Goal: Task Accomplishment & Management: Use online tool/utility

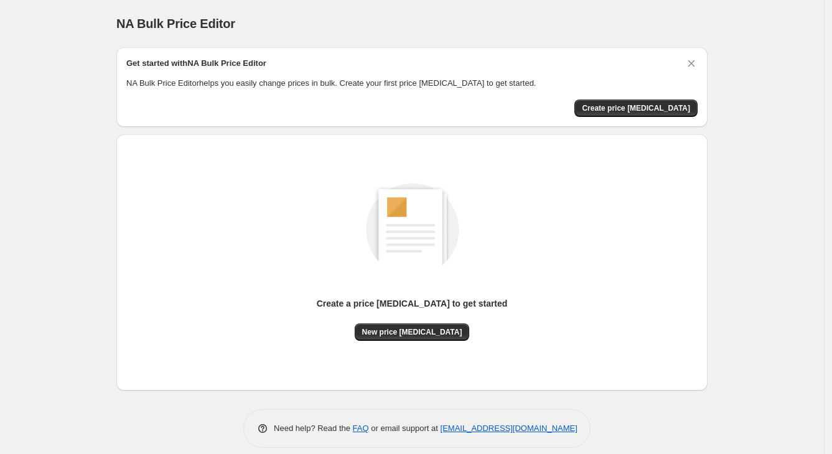
scroll to position [12, 0]
click at [697, 62] on icon "Dismiss card" at bounding box center [691, 63] width 12 height 12
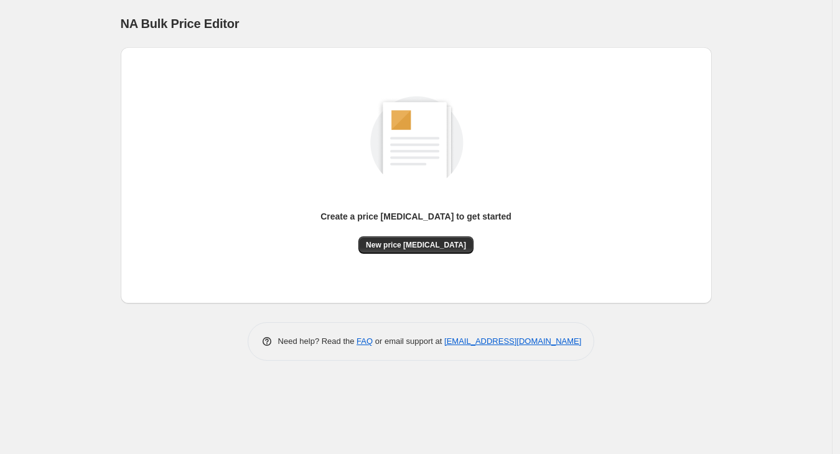
click at [438, 243] on span "New price [MEDICAL_DATA]" at bounding box center [416, 245] width 100 height 10
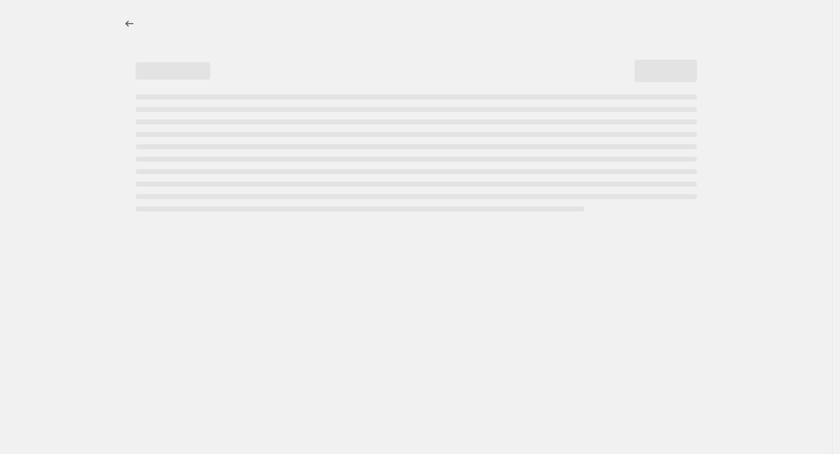
select select "percentage"
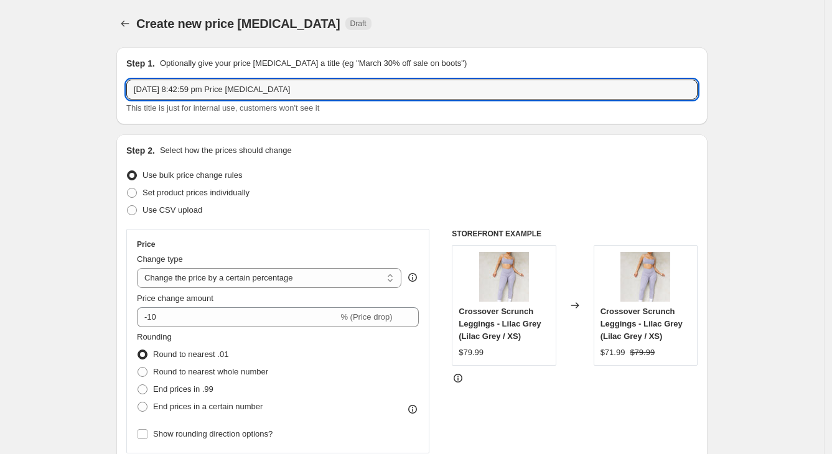
drag, startPoint x: 299, startPoint y: 92, endPoint x: -81, endPoint y: 82, distance: 379.7
click at [0, 82] on html "Home Settings Plans Skip to content Create new price [MEDICAL_DATA]. This page …" at bounding box center [416, 227] width 832 height 454
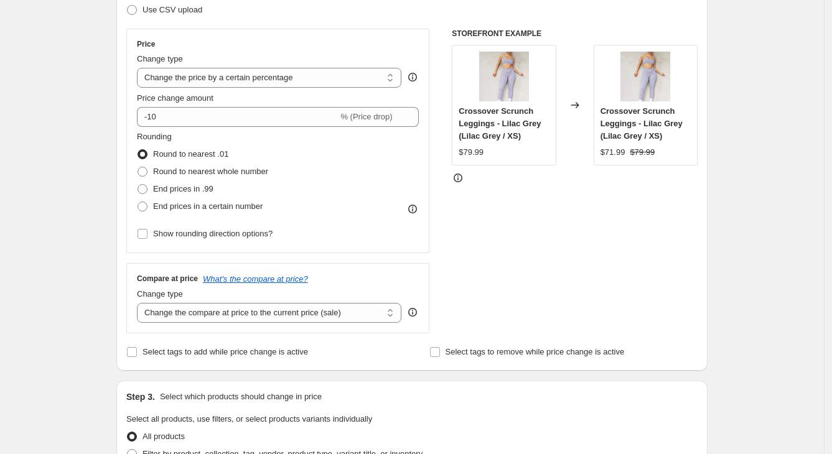
scroll to position [233, 0]
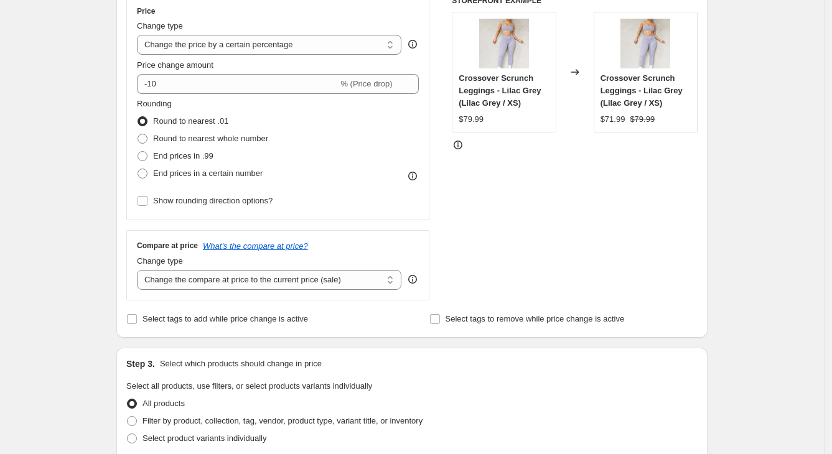
type input "50% Off"
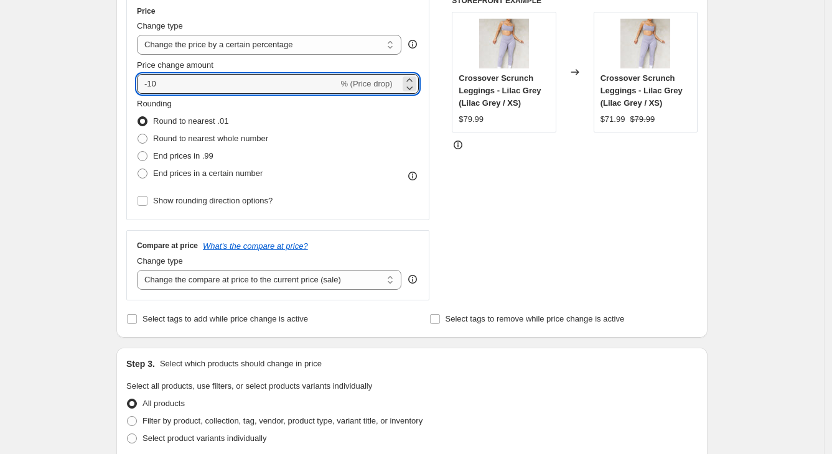
click at [257, 83] on input "-10" at bounding box center [237, 84] width 201 height 20
type input "-1"
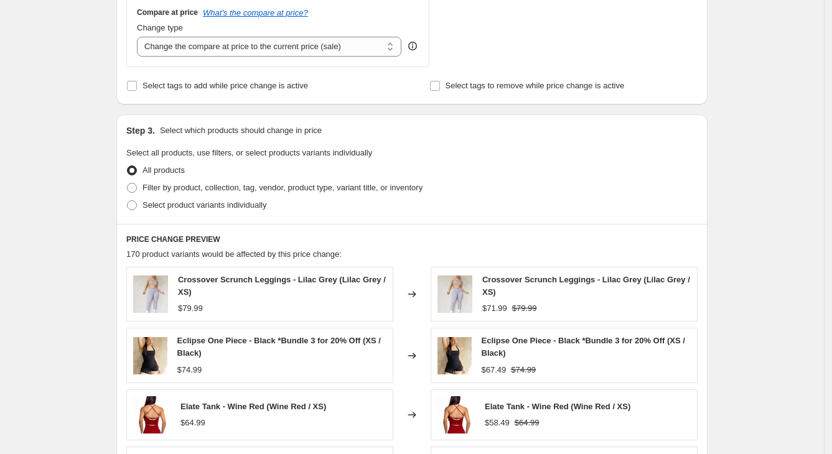
type input "-50"
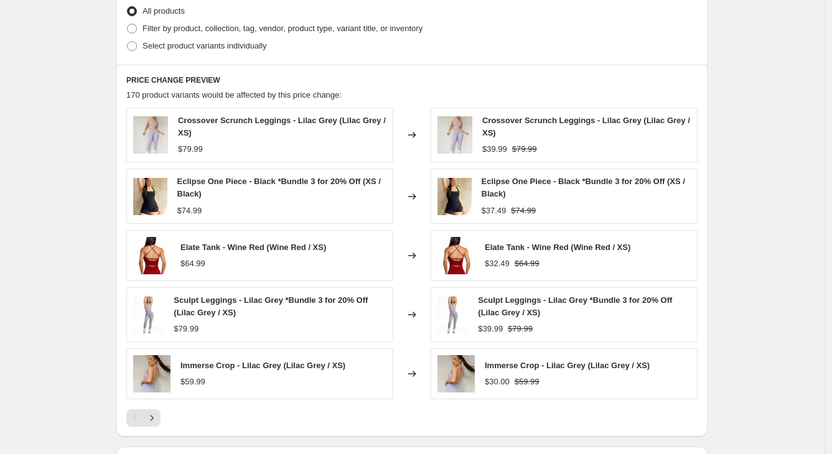
scroll to position [645, 0]
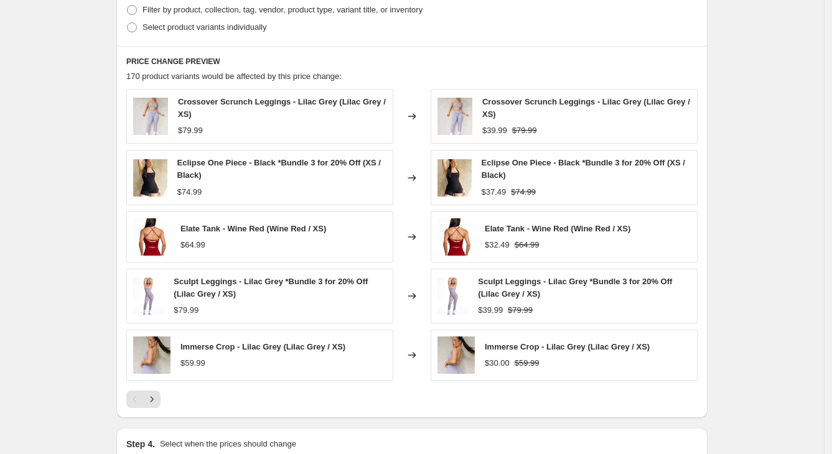
click at [274, 289] on div "Sculpt Leggings - Lilac Grey *Bundle 3 for 20% Off (Lilac Grey / XS)" at bounding box center [280, 288] width 213 height 25
click at [159, 289] on img at bounding box center [148, 296] width 30 height 37
click at [190, 279] on span "Sculpt Leggings - Lilac Grey *Bundle 3 for 20% Off (Lilac Grey / XS)" at bounding box center [271, 288] width 194 height 22
click at [162, 288] on img at bounding box center [148, 296] width 30 height 37
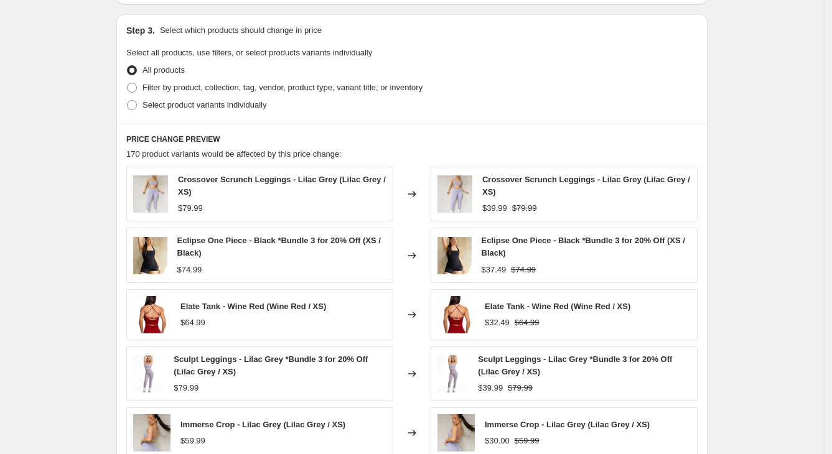
scroll to position [489, 0]
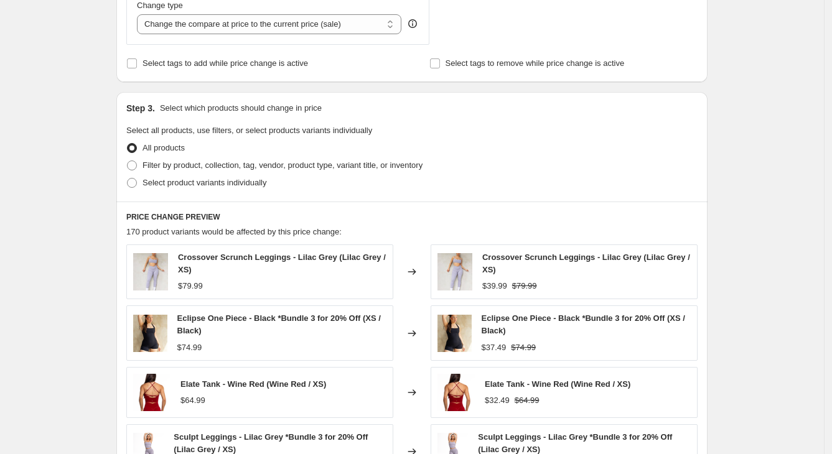
click at [137, 163] on span at bounding box center [132, 166] width 10 height 10
click at [128, 161] on input "Filter by product, collection, tag, vendor, product type, variant title, or inv…" at bounding box center [127, 161] width 1 height 1
radio input "true"
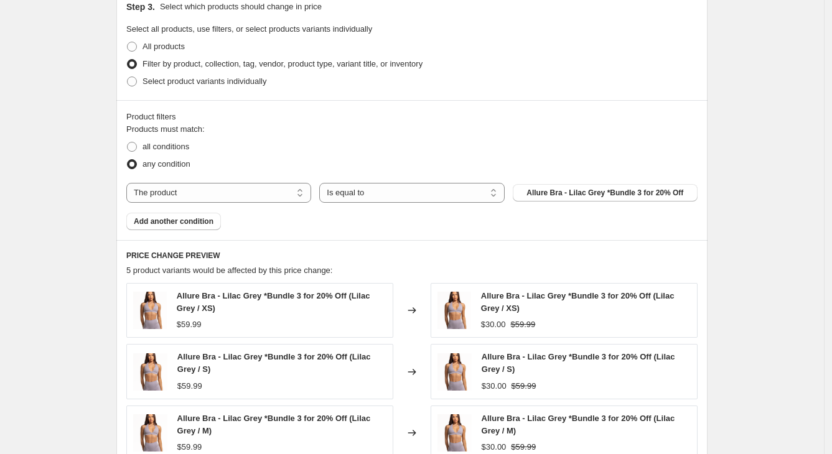
scroll to position [567, 0]
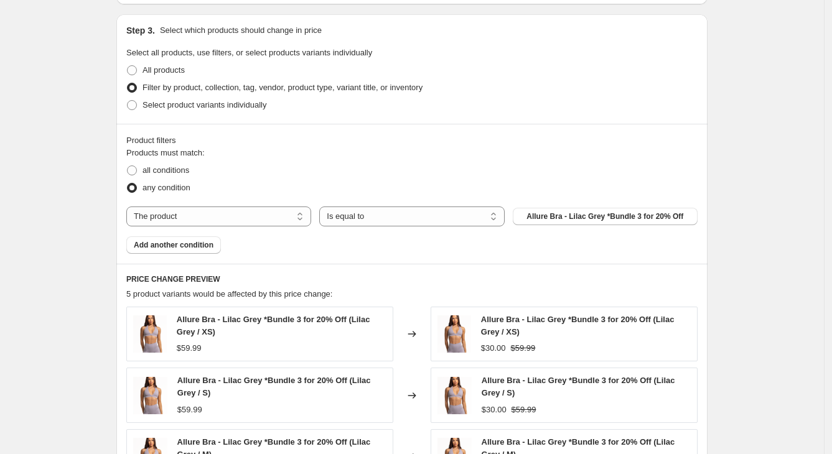
click at [137, 103] on span at bounding box center [132, 105] width 10 height 10
click at [128, 101] on input "Select product variants individually" at bounding box center [127, 100] width 1 height 1
radio input "true"
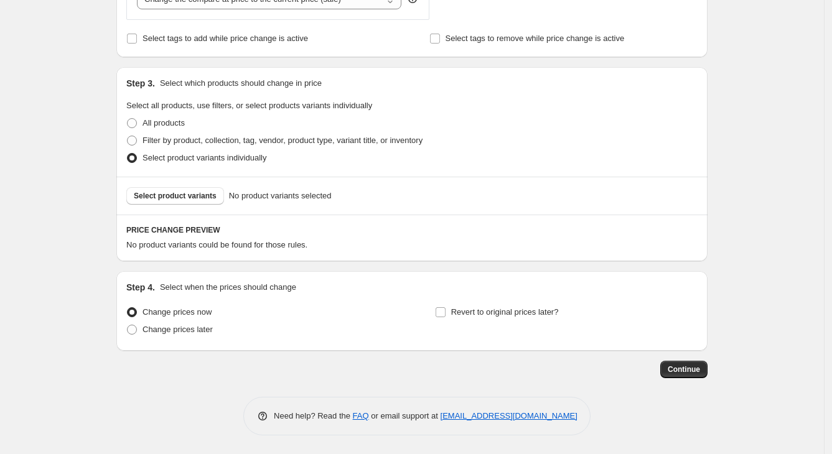
scroll to position [513, 0]
click at [185, 192] on span "Select product variants" at bounding box center [175, 197] width 83 height 10
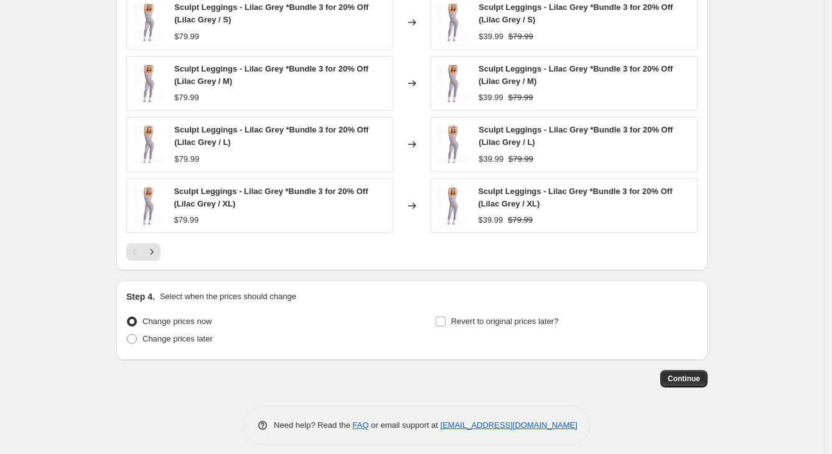
scroll to position [846, 0]
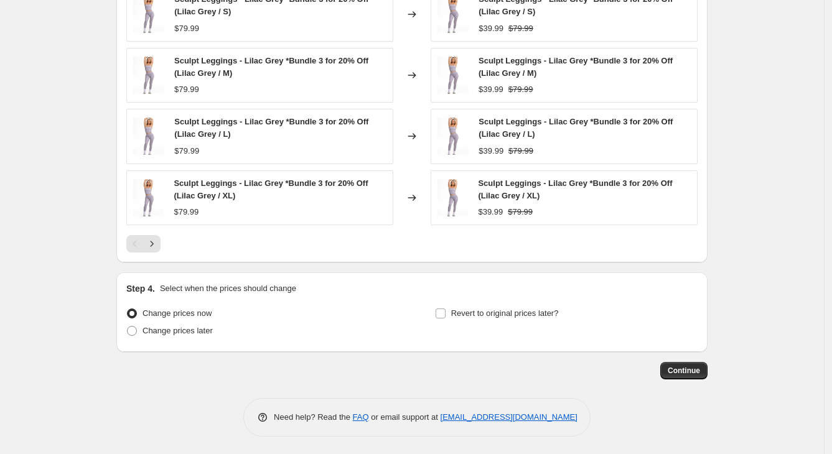
click at [137, 327] on span at bounding box center [132, 331] width 10 height 10
click at [128, 327] on input "Change prices later" at bounding box center [127, 326] width 1 height 1
radio input "true"
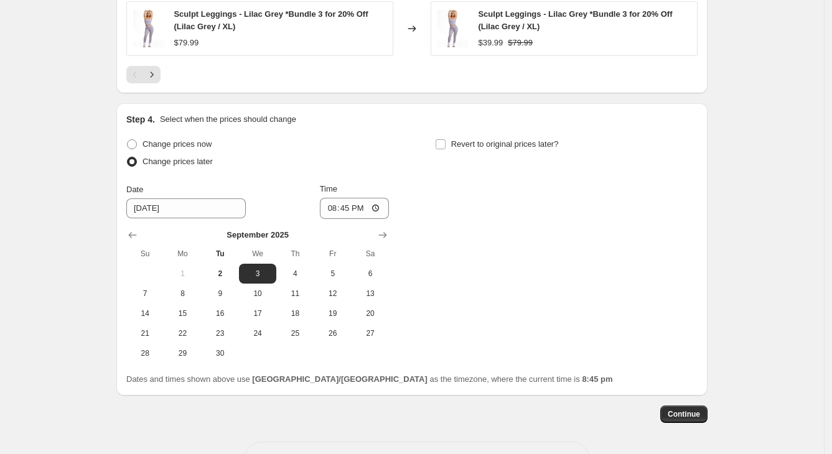
scroll to position [1058, 0]
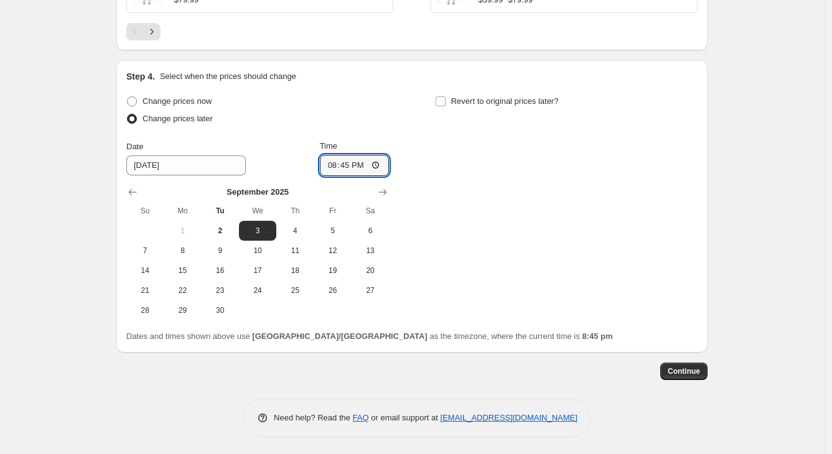
click at [379, 161] on input "20:45" at bounding box center [355, 165] width 70 height 21
type input "09:00"
click at [515, 273] on div "Change prices now Change prices later Date [DATE] Time 09:00 [DATE] Su Mo Tu We…" at bounding box center [411, 207] width 571 height 228
click at [684, 363] on button "Continue" at bounding box center [683, 371] width 47 height 17
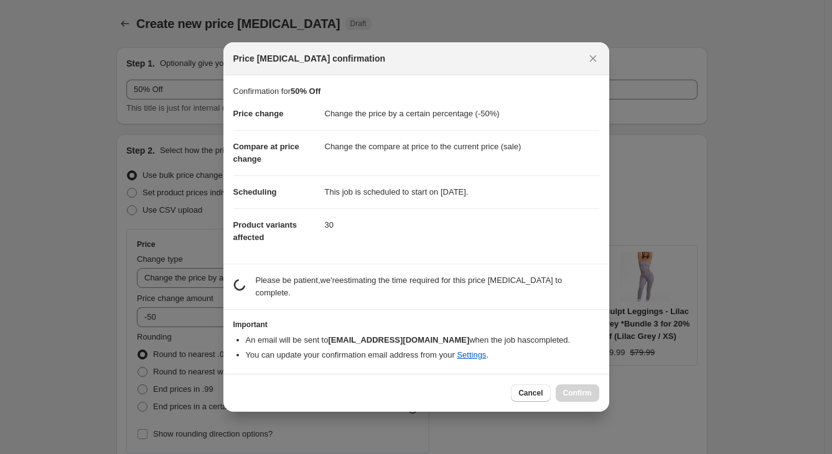
scroll to position [0, 0]
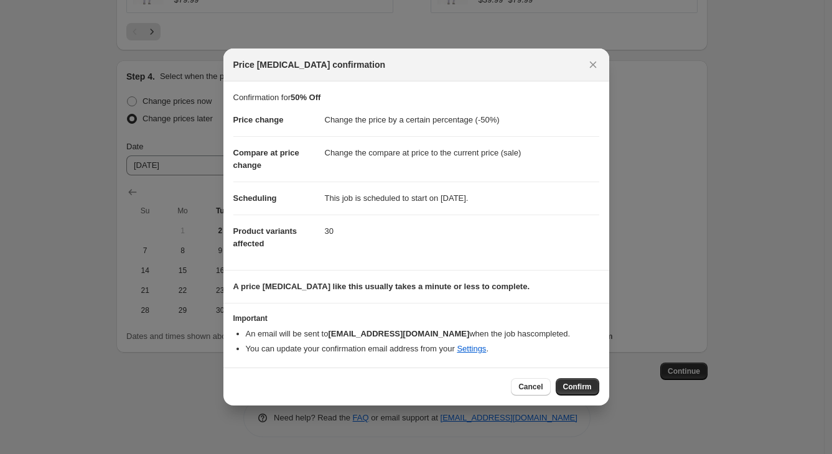
click at [527, 386] on span "Cancel" at bounding box center [530, 387] width 24 height 10
